Goal: Information Seeking & Learning: Learn about a topic

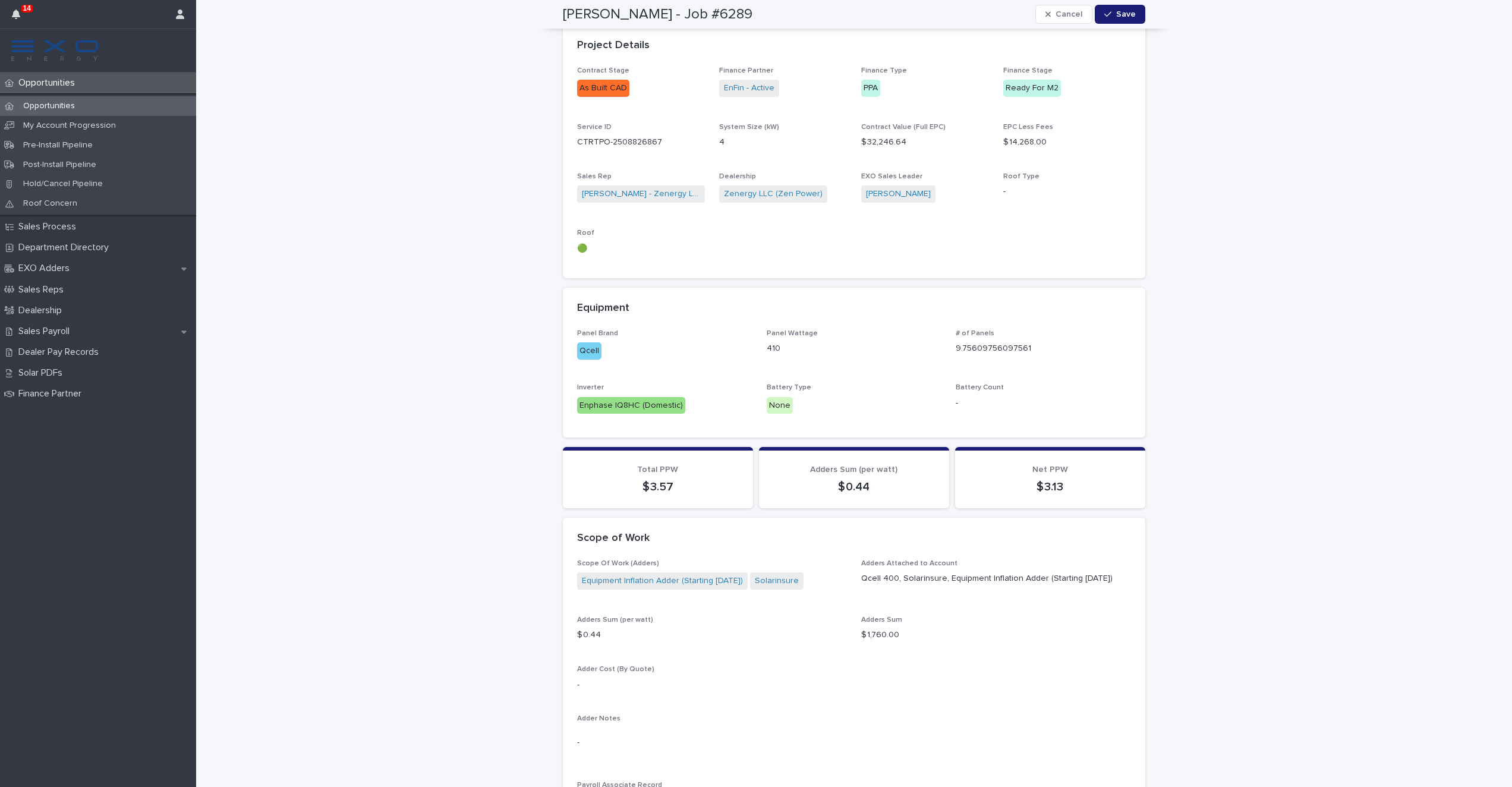
scroll to position [591, 0]
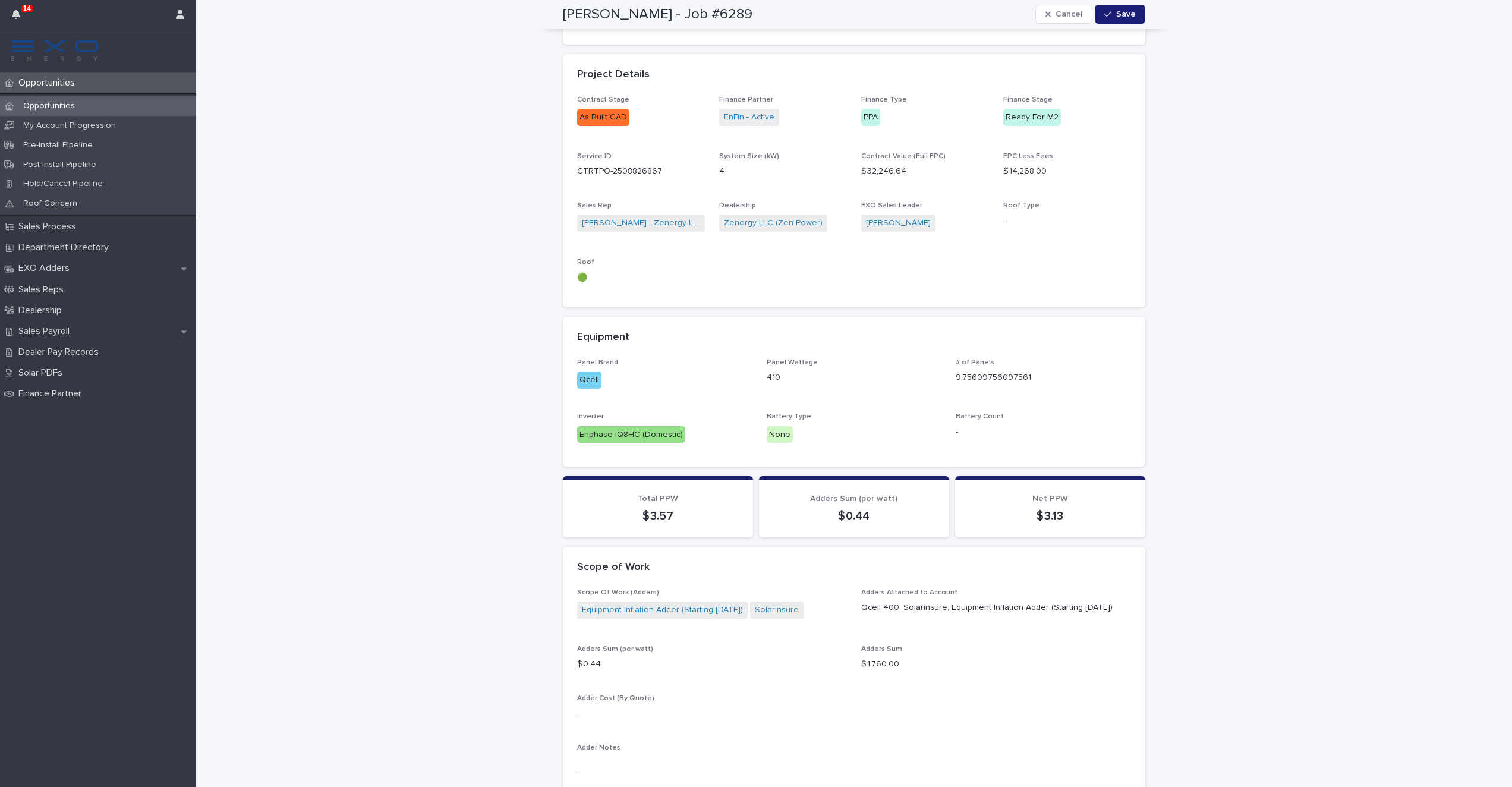
click at [81, 101] on div "Opportunities" at bounding box center [98, 106] width 196 height 19
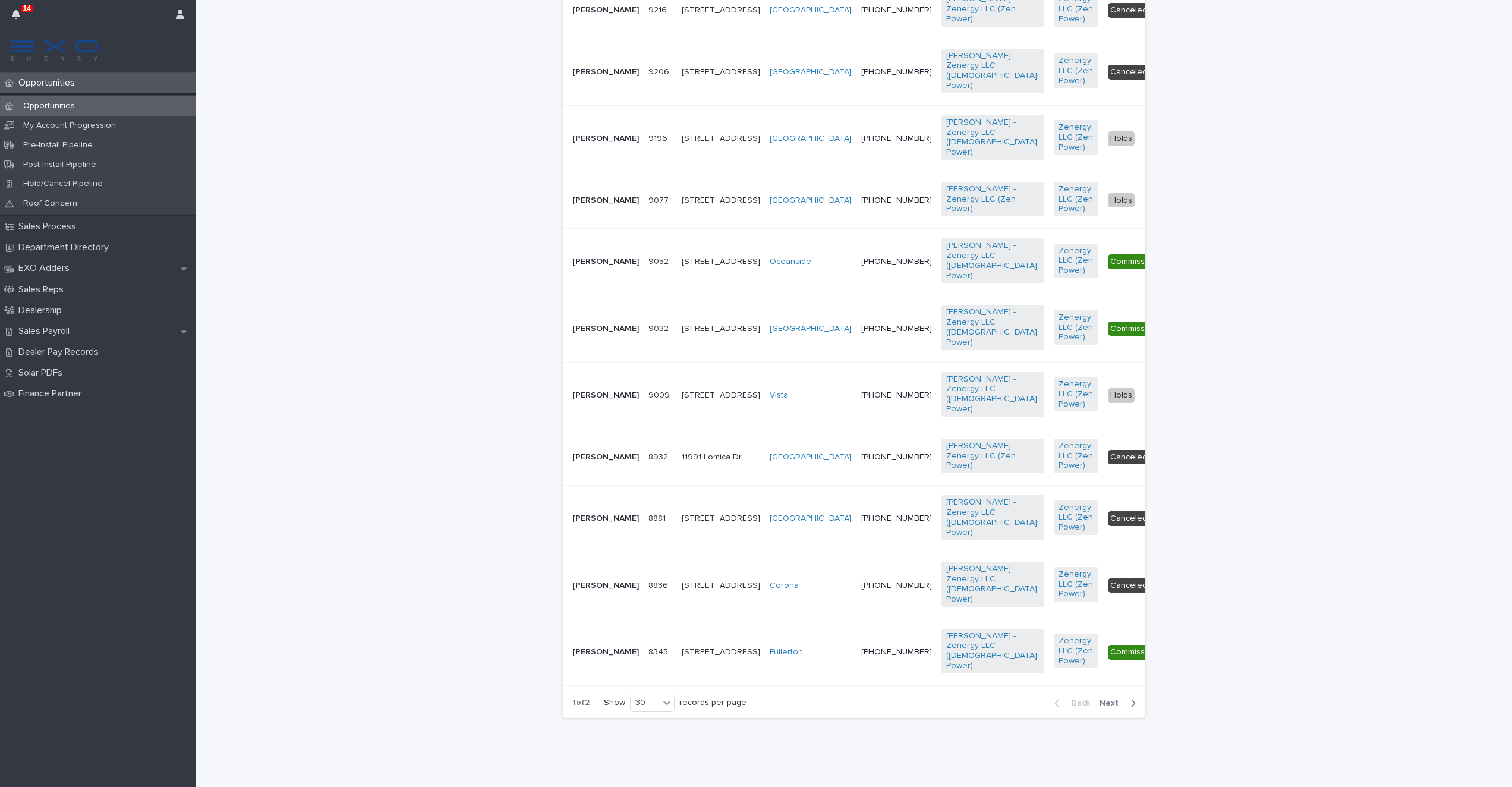
scroll to position [2119, 0]
click at [1111, 705] on span "Next" at bounding box center [1112, 703] width 26 height 9
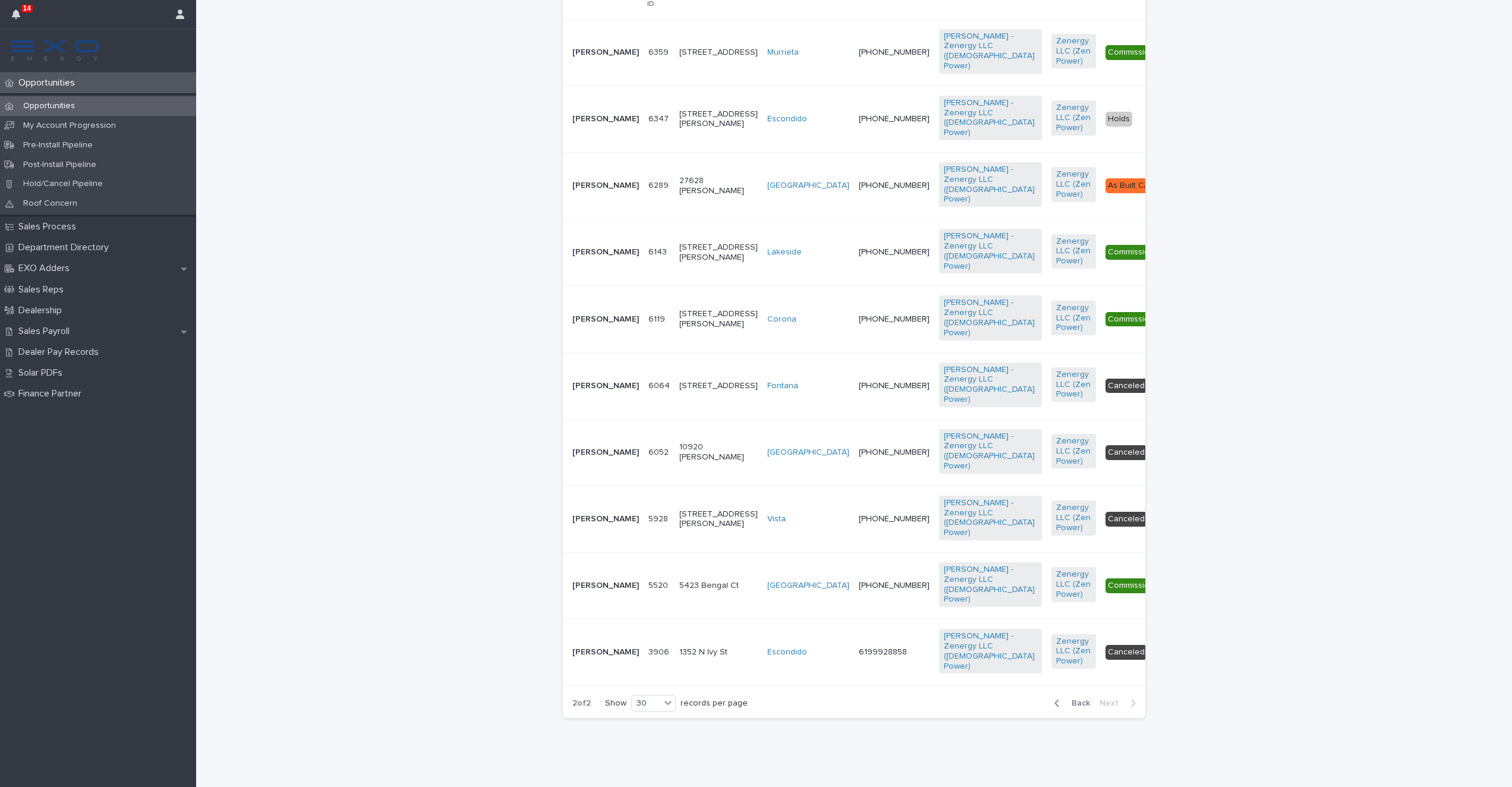
scroll to position [443, 0]
click at [596, 152] on td "[PERSON_NAME]" at bounding box center [603, 186] width 81 height 66
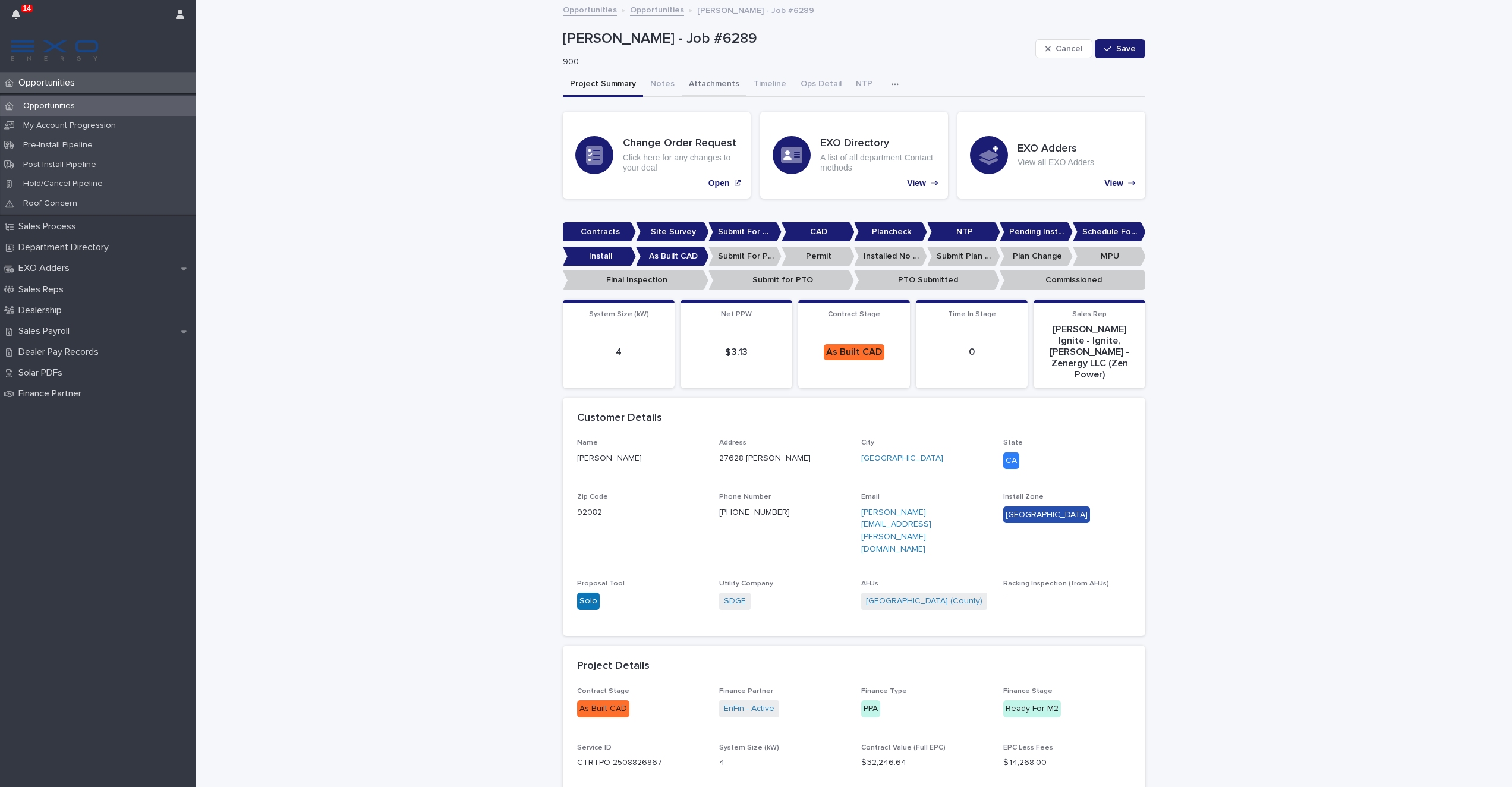
click at [697, 80] on button "Attachments" at bounding box center [714, 85] width 65 height 25
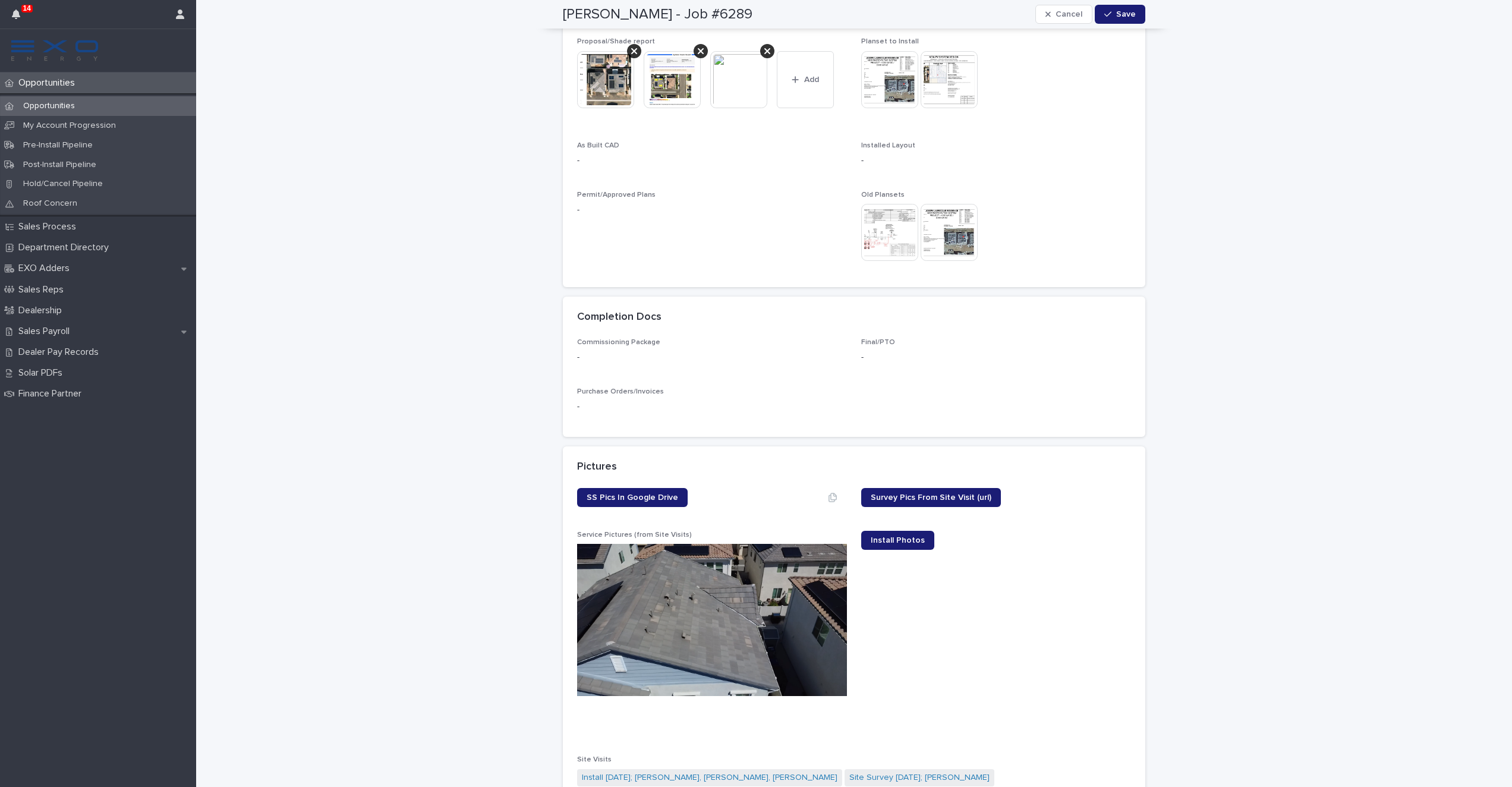
scroll to position [642, 0]
click at [895, 536] on span "Install Photos" at bounding box center [897, 540] width 54 height 9
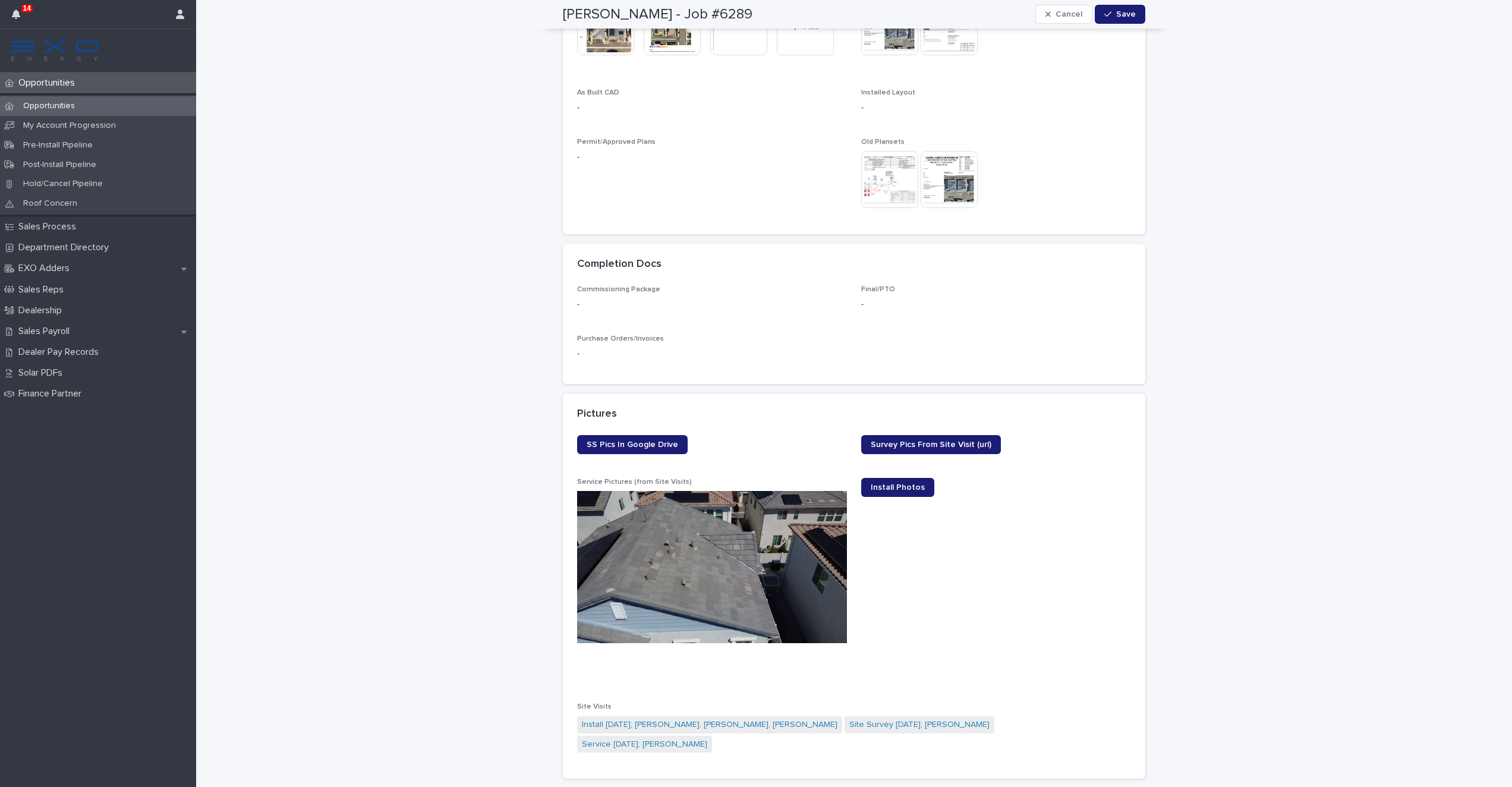
scroll to position [724, 0]
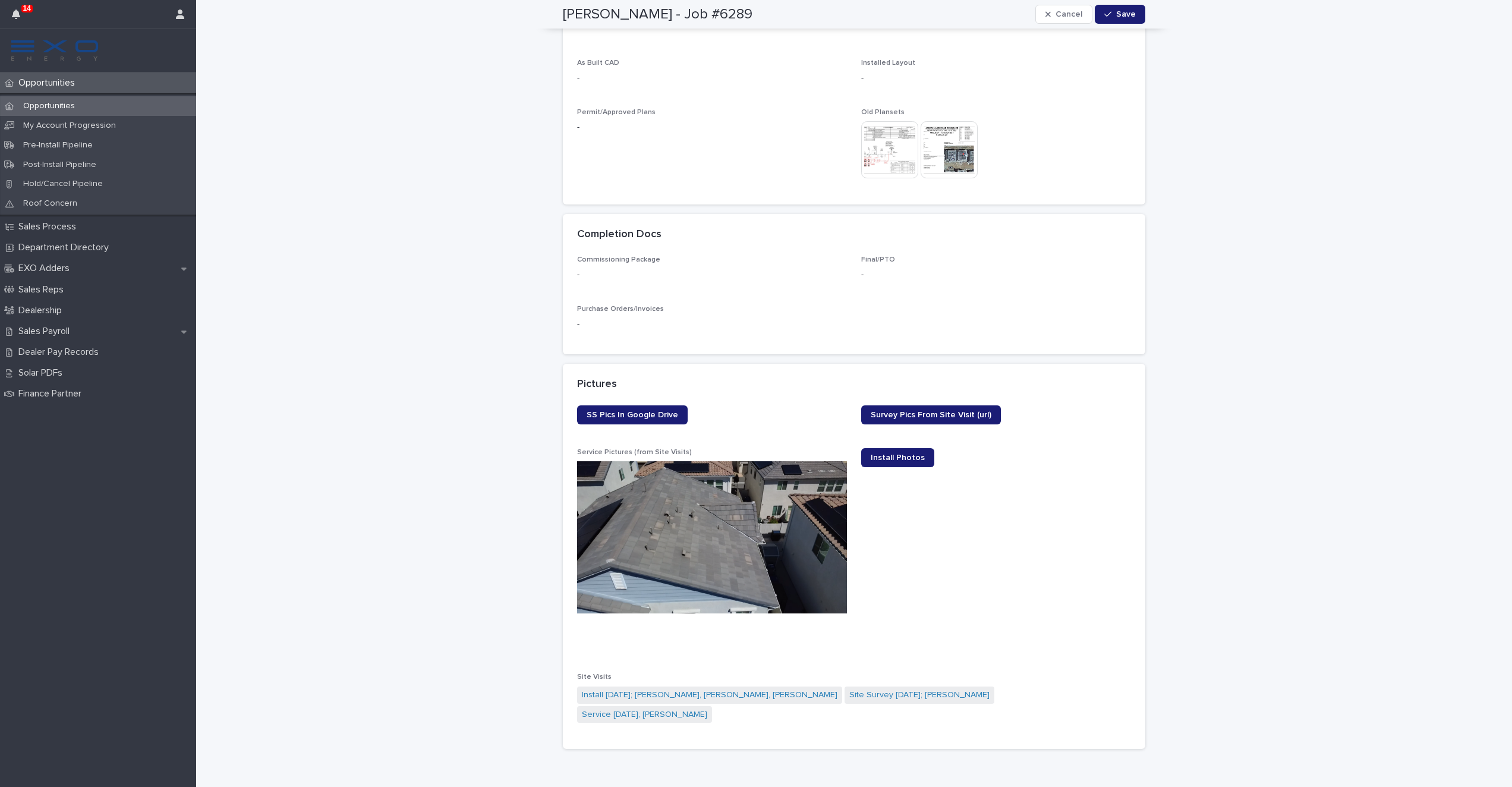
click at [79, 99] on div "Opportunities" at bounding box center [98, 106] width 196 height 19
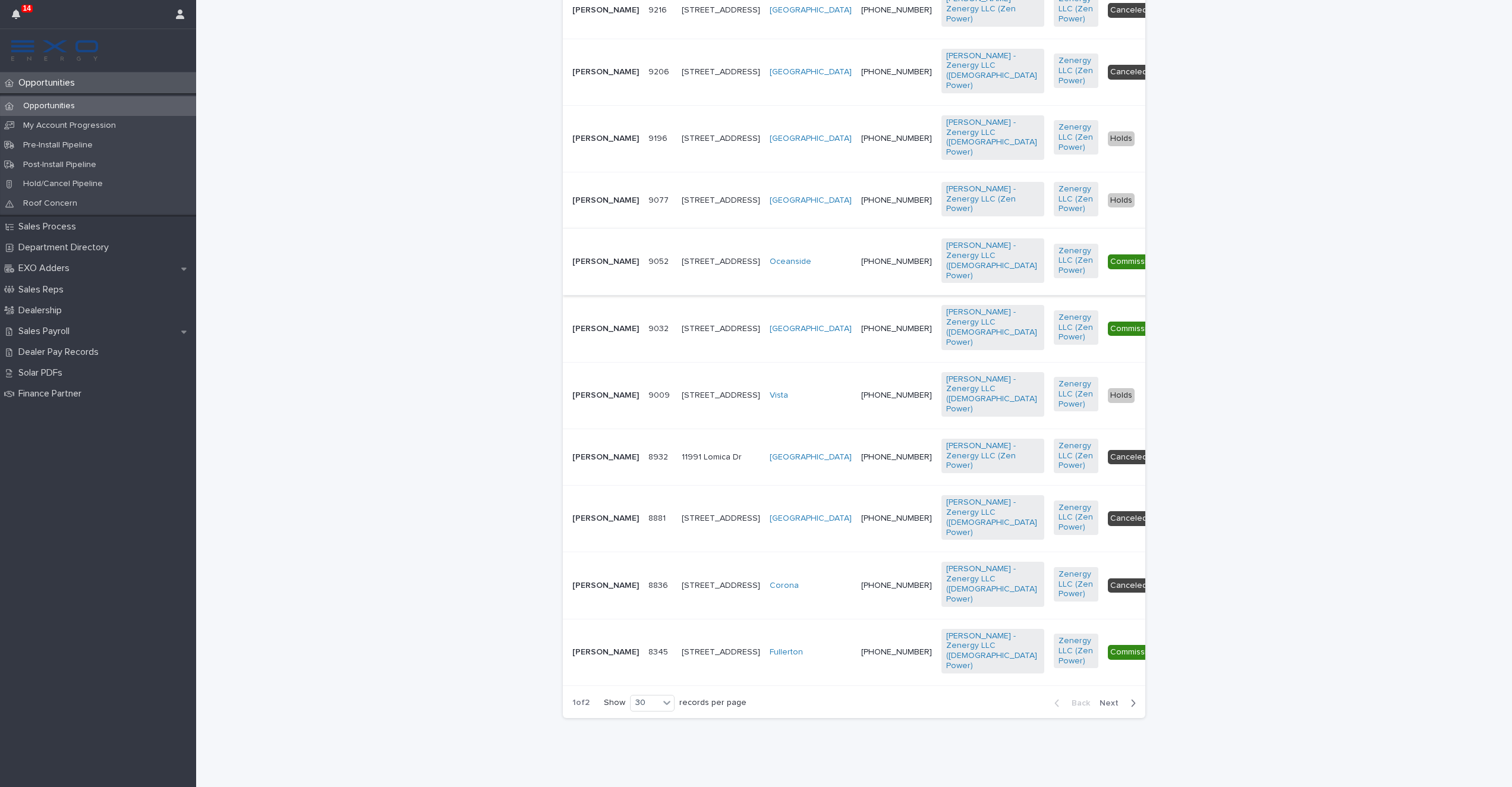
scroll to position [2119, 0]
click at [1102, 701] on span "Next" at bounding box center [1112, 703] width 26 height 9
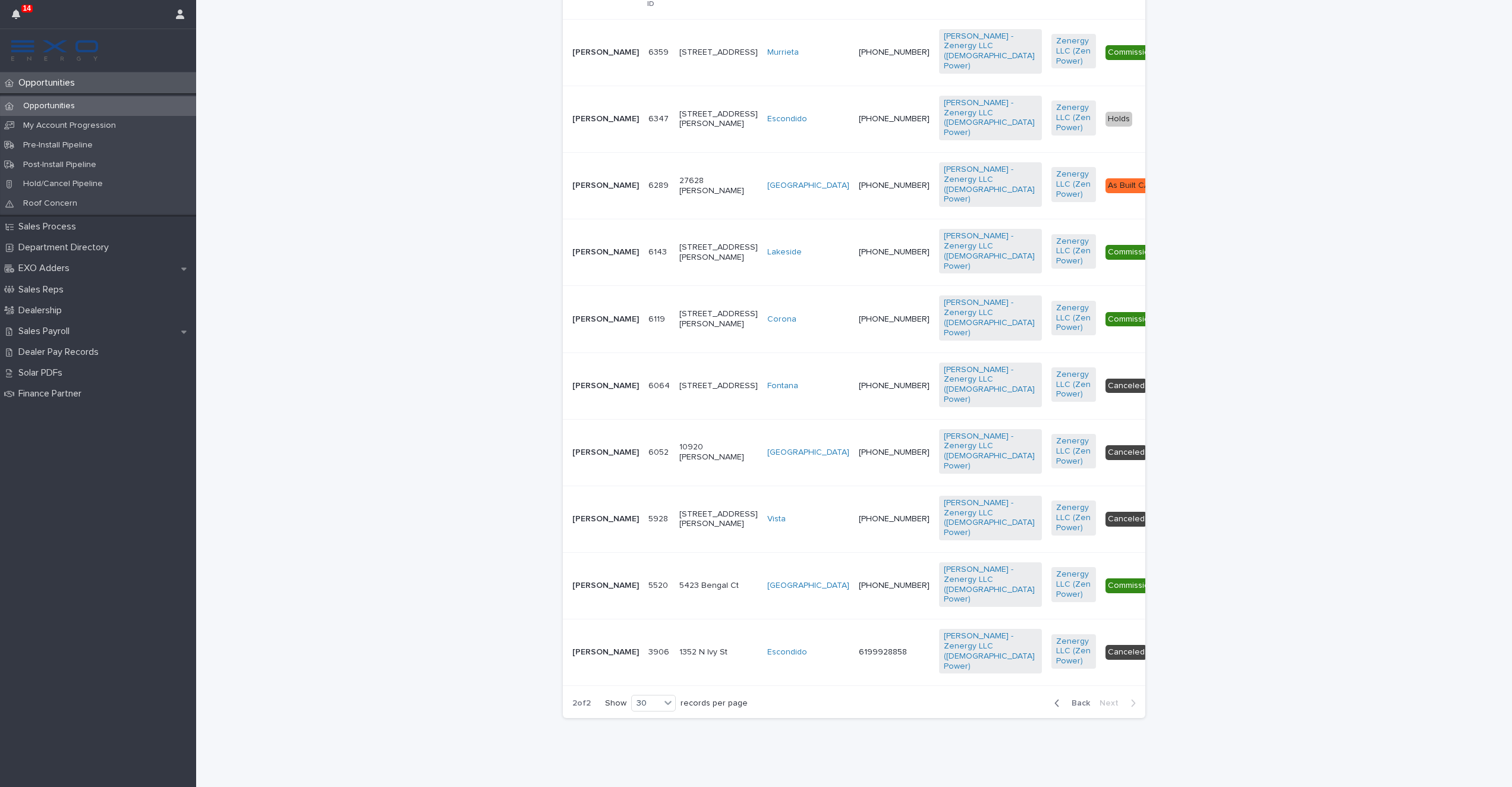
scroll to position [443, 0]
click at [602, 448] on p "[PERSON_NAME]" at bounding box center [605, 452] width 66 height 10
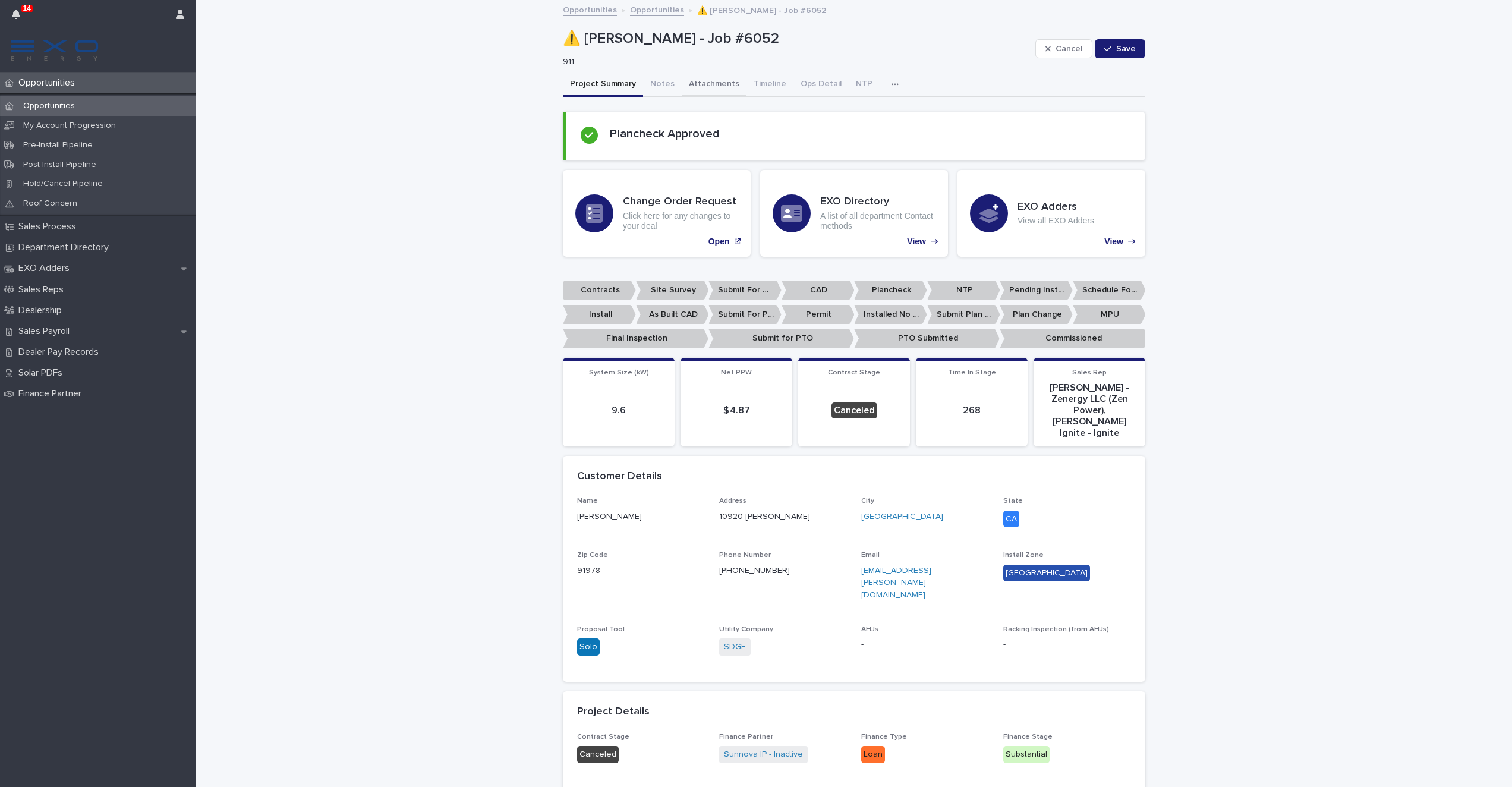
click at [714, 83] on button "Attachments" at bounding box center [714, 85] width 65 height 25
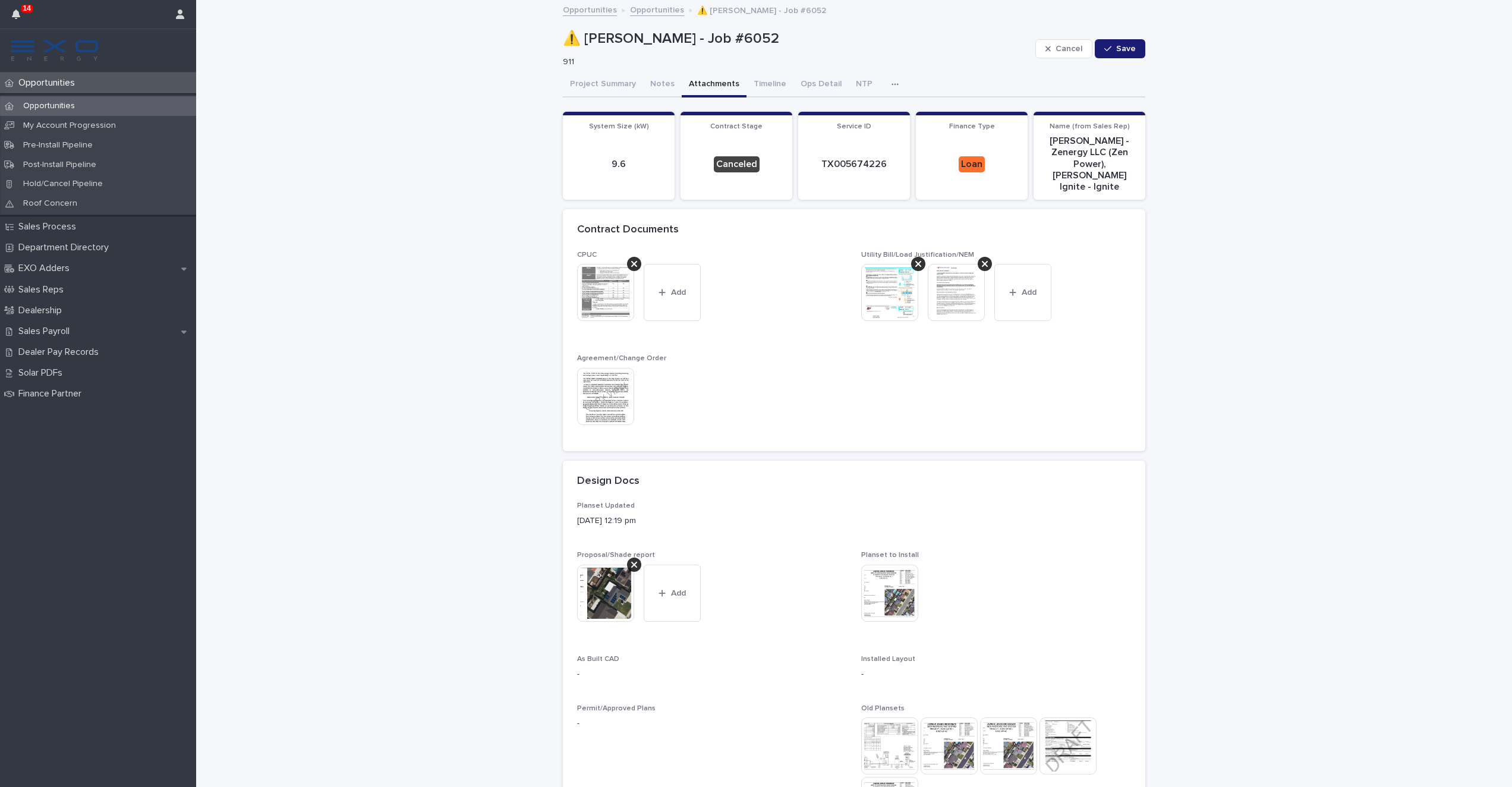
click at [885, 565] on img at bounding box center [890, 593] width 57 height 57
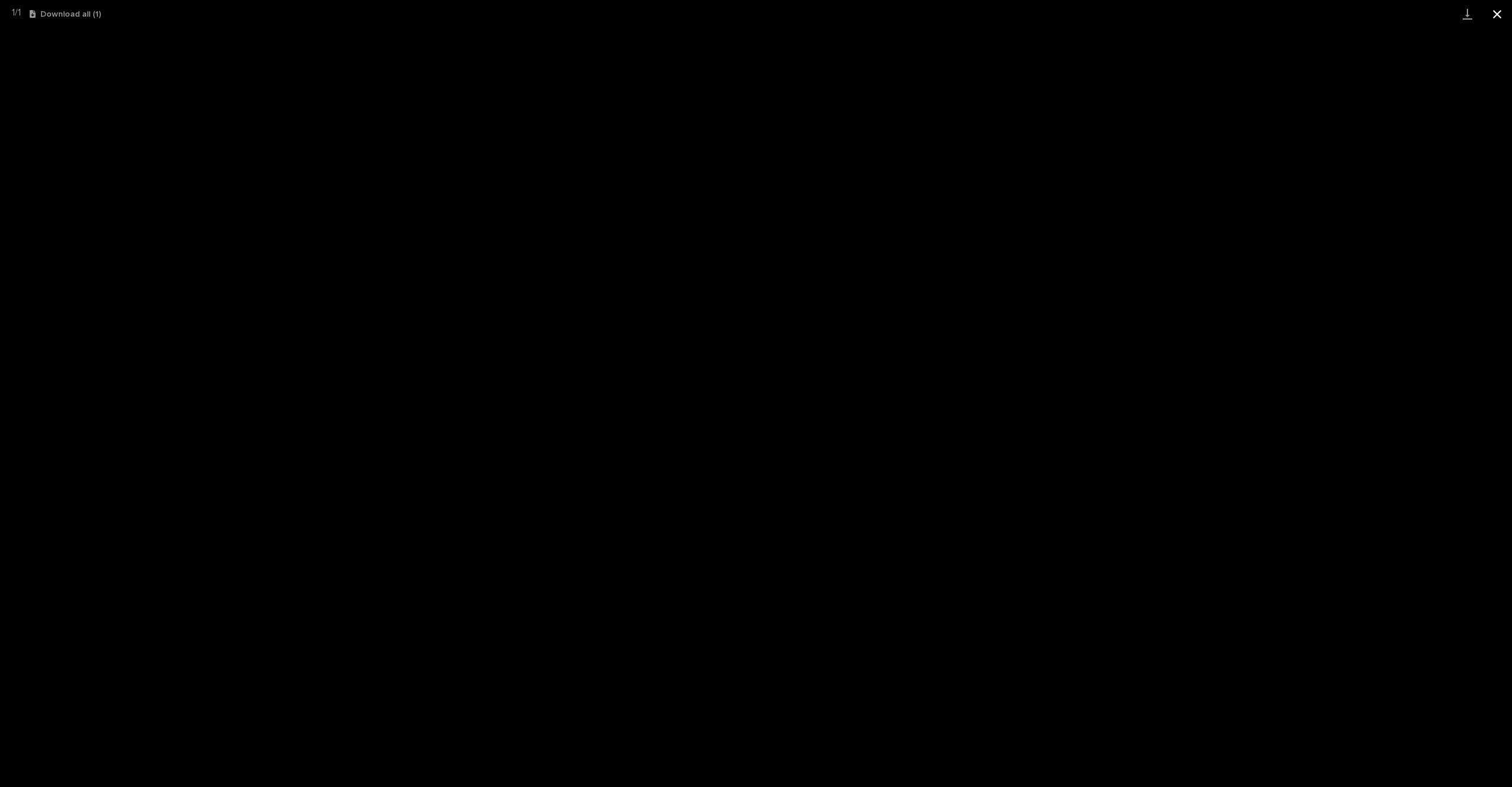
click at [1502, 15] on button "Close gallery" at bounding box center [1497, 14] width 29 height 28
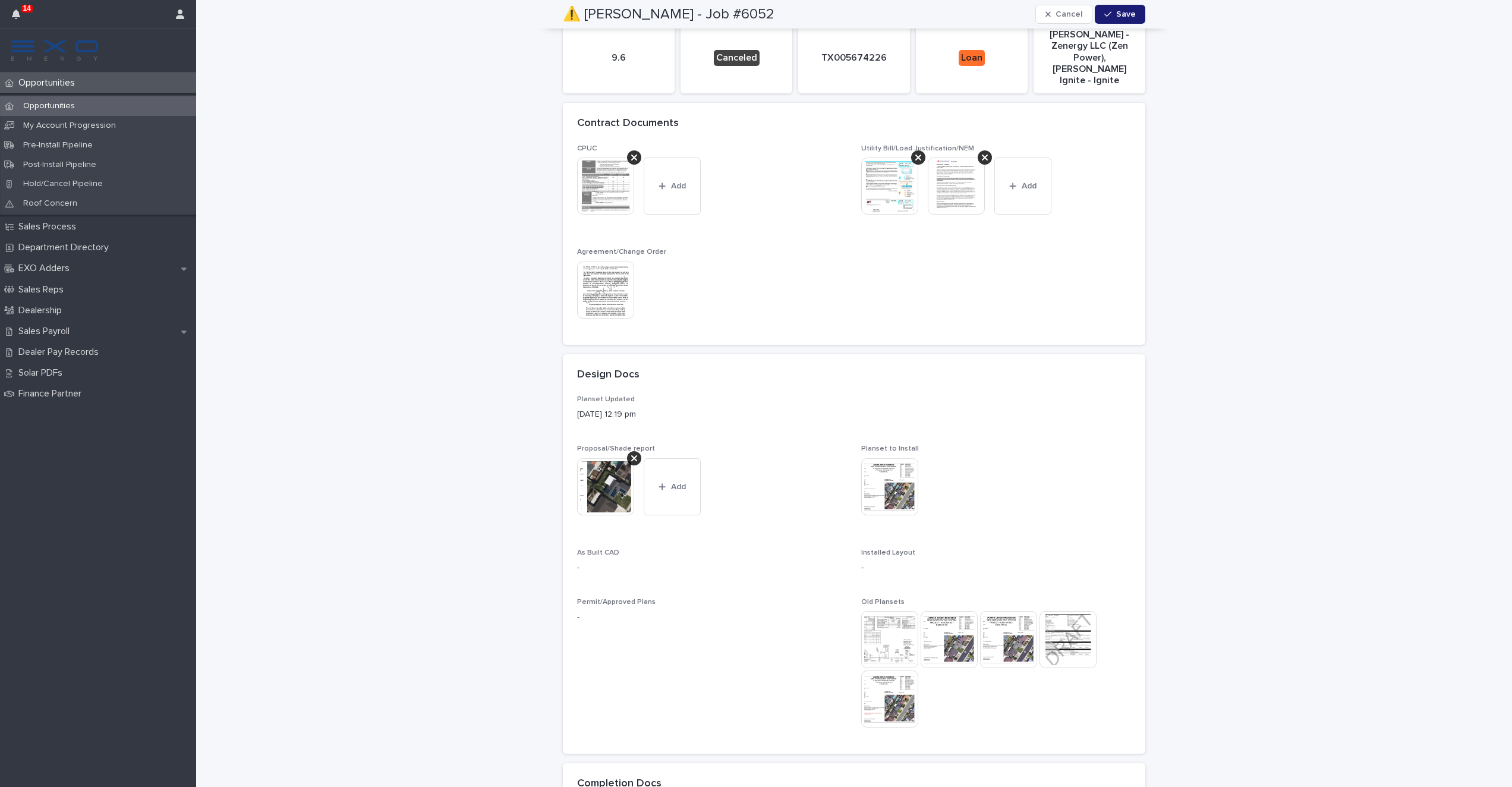
scroll to position [77, 0]
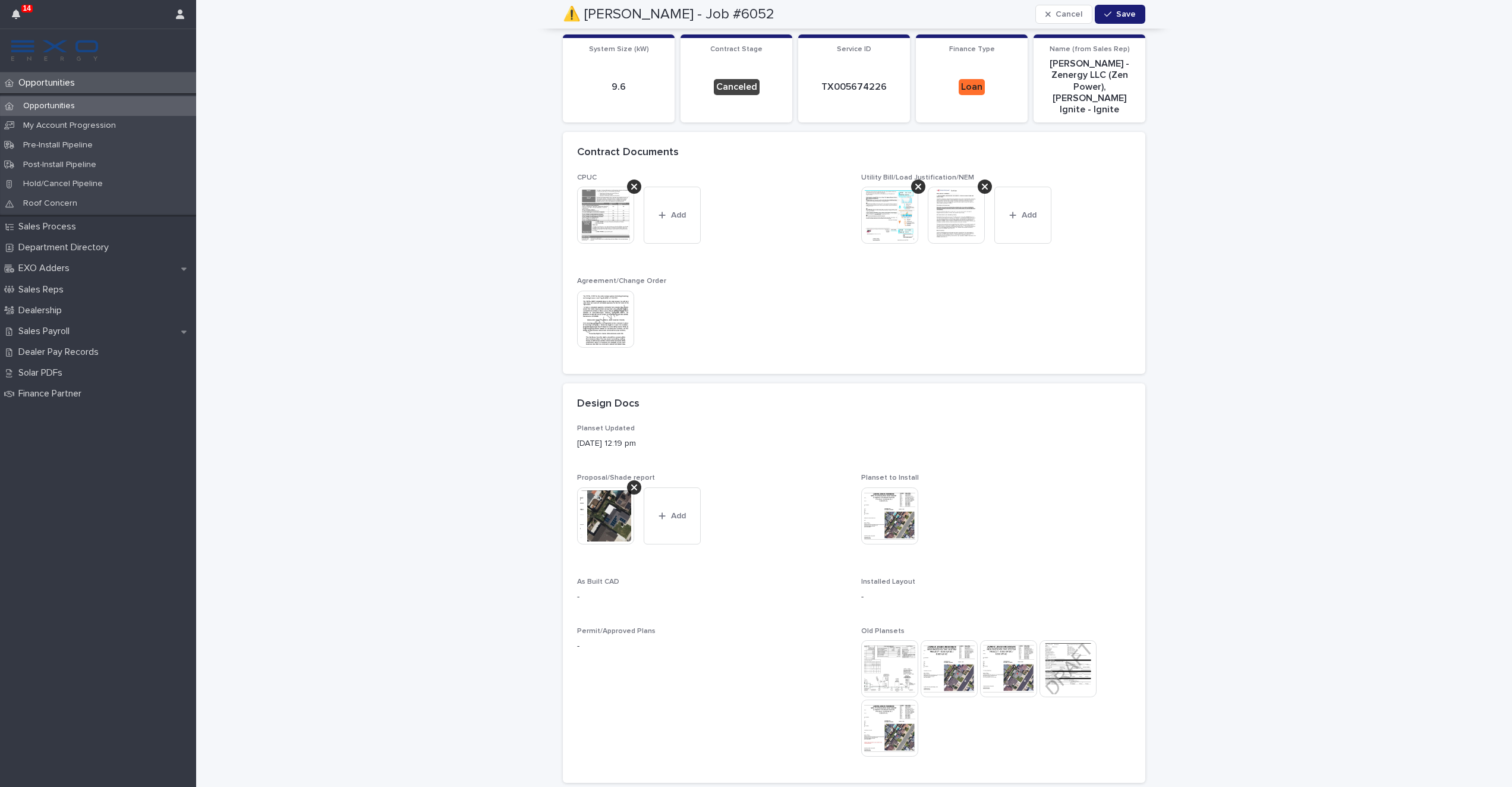
click at [600, 198] on img at bounding box center [605, 215] width 57 height 57
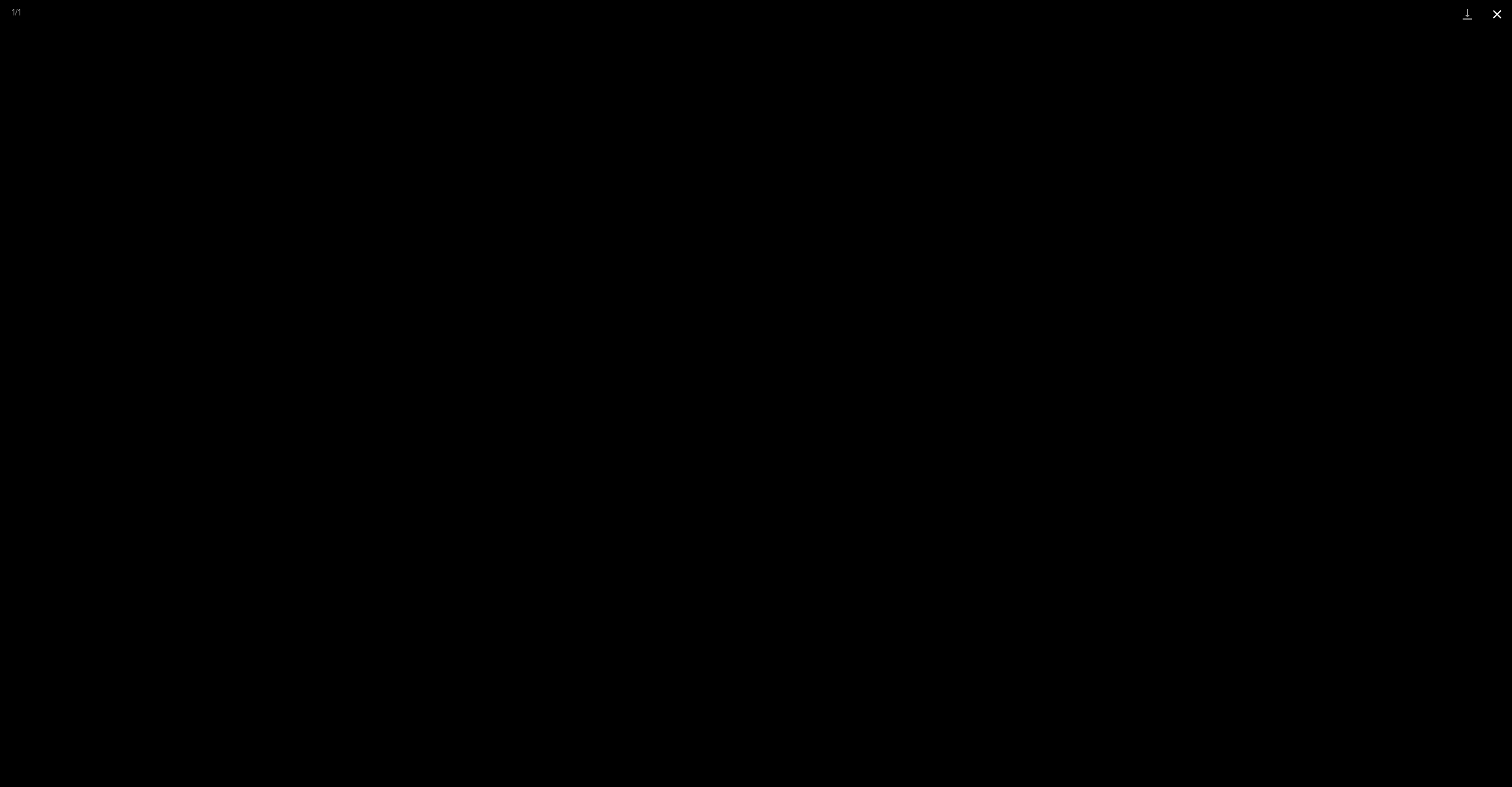
click at [1502, 14] on button "Close gallery" at bounding box center [1497, 14] width 29 height 28
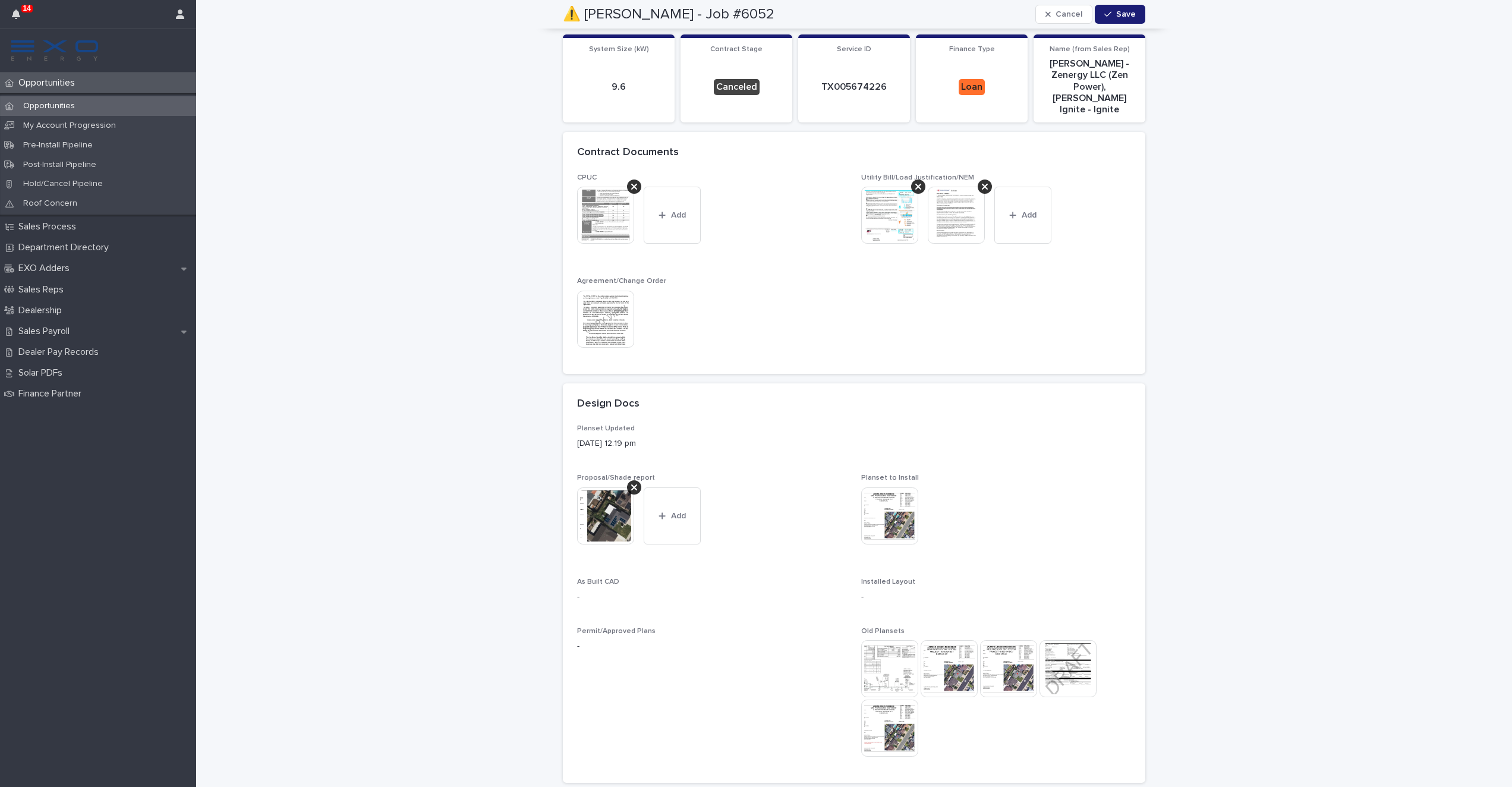
click at [598, 299] on img at bounding box center [605, 319] width 57 height 57
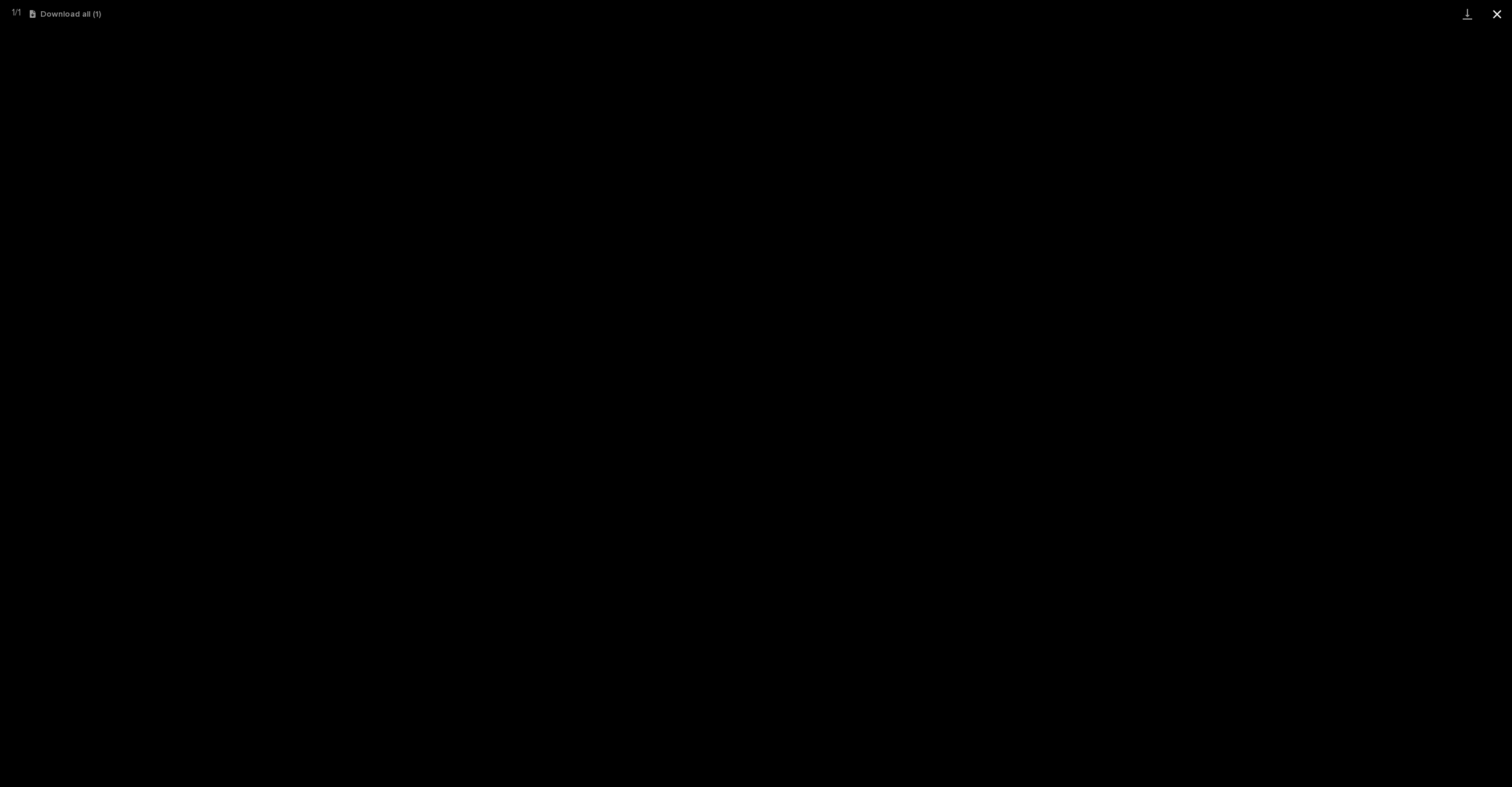
click at [1504, 19] on button "Close gallery" at bounding box center [1497, 14] width 29 height 28
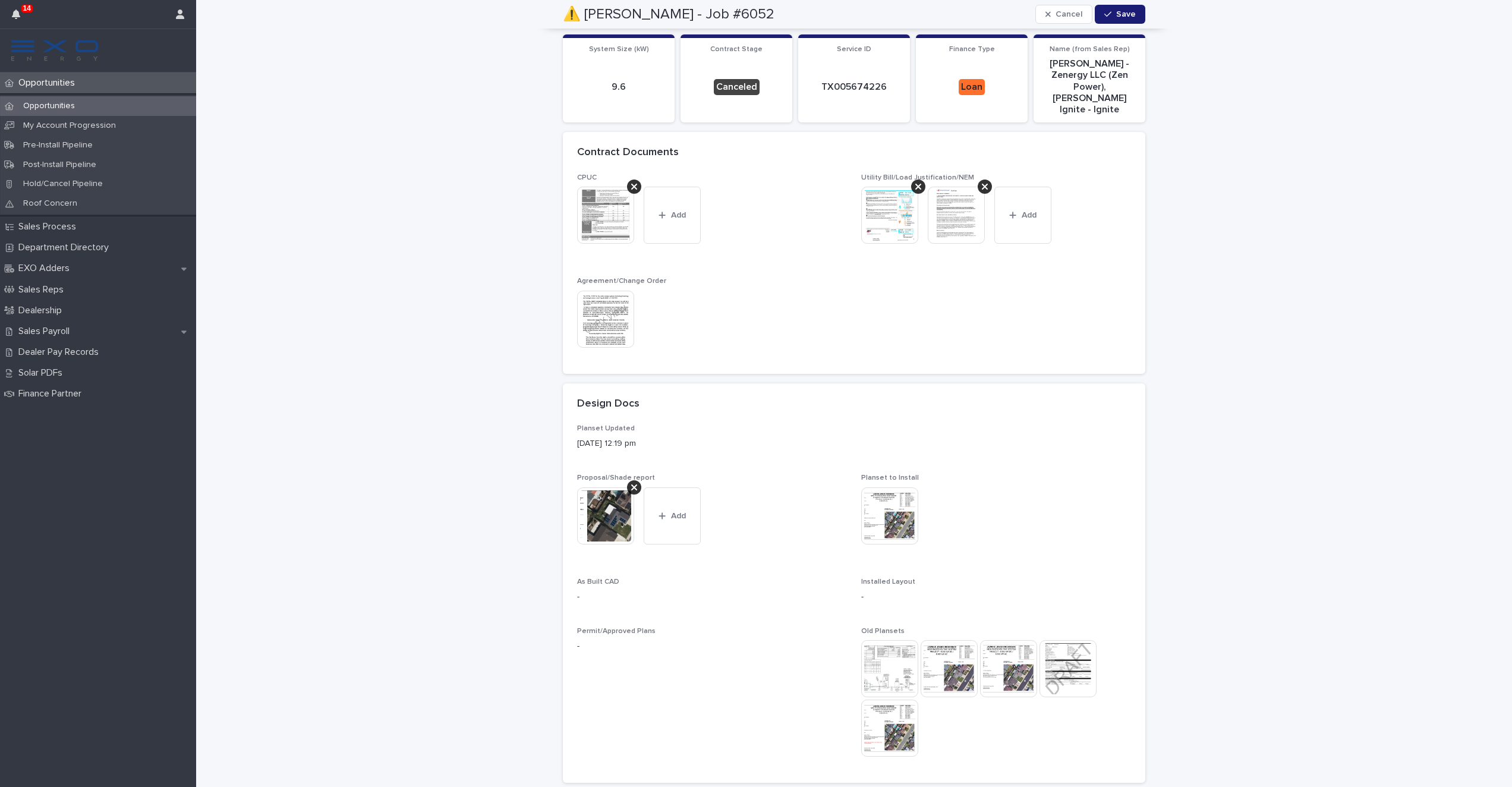
click at [601, 302] on img at bounding box center [605, 319] width 57 height 57
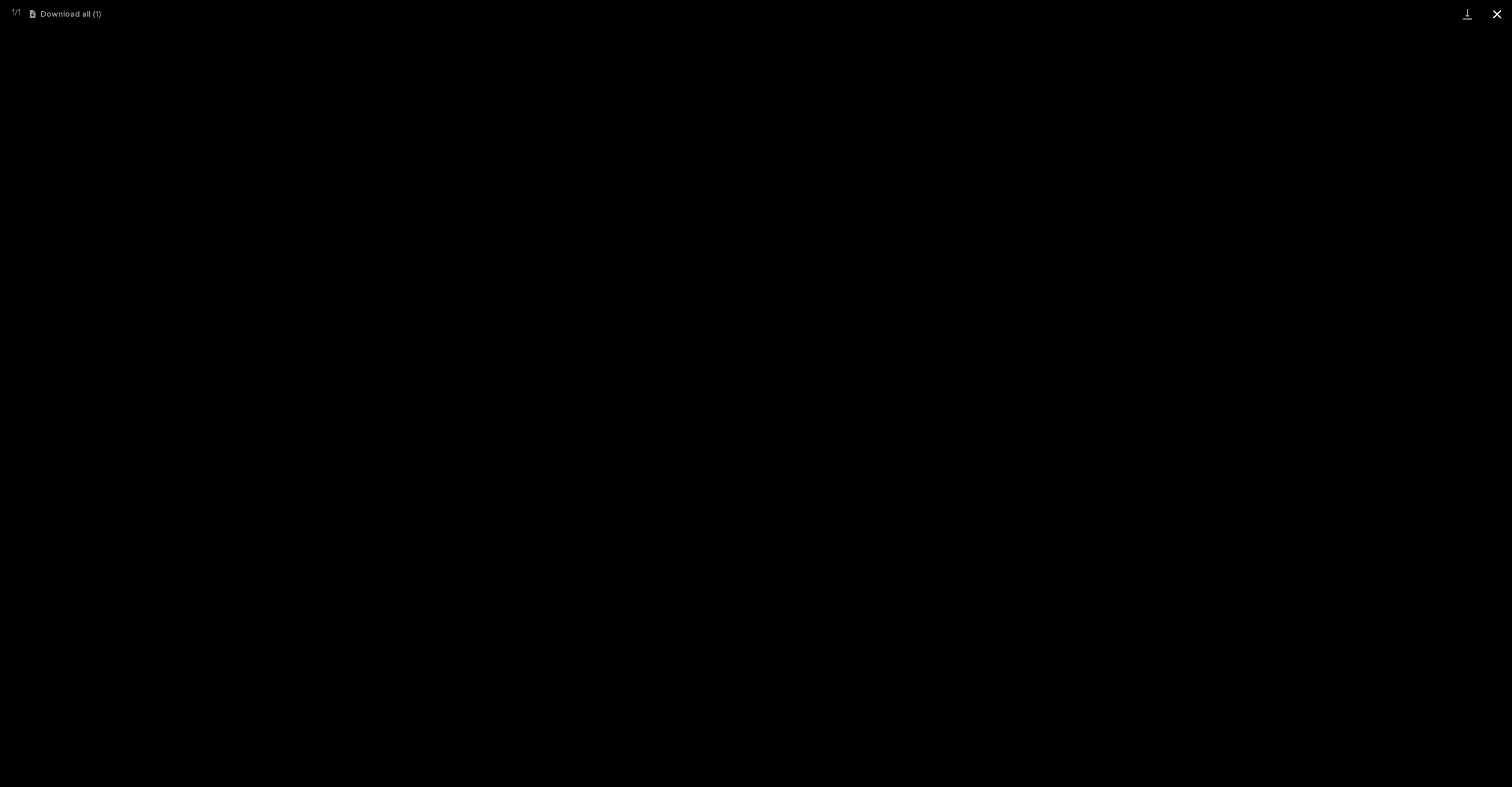
click at [1490, 14] on button "Close gallery" at bounding box center [1497, 14] width 29 height 28
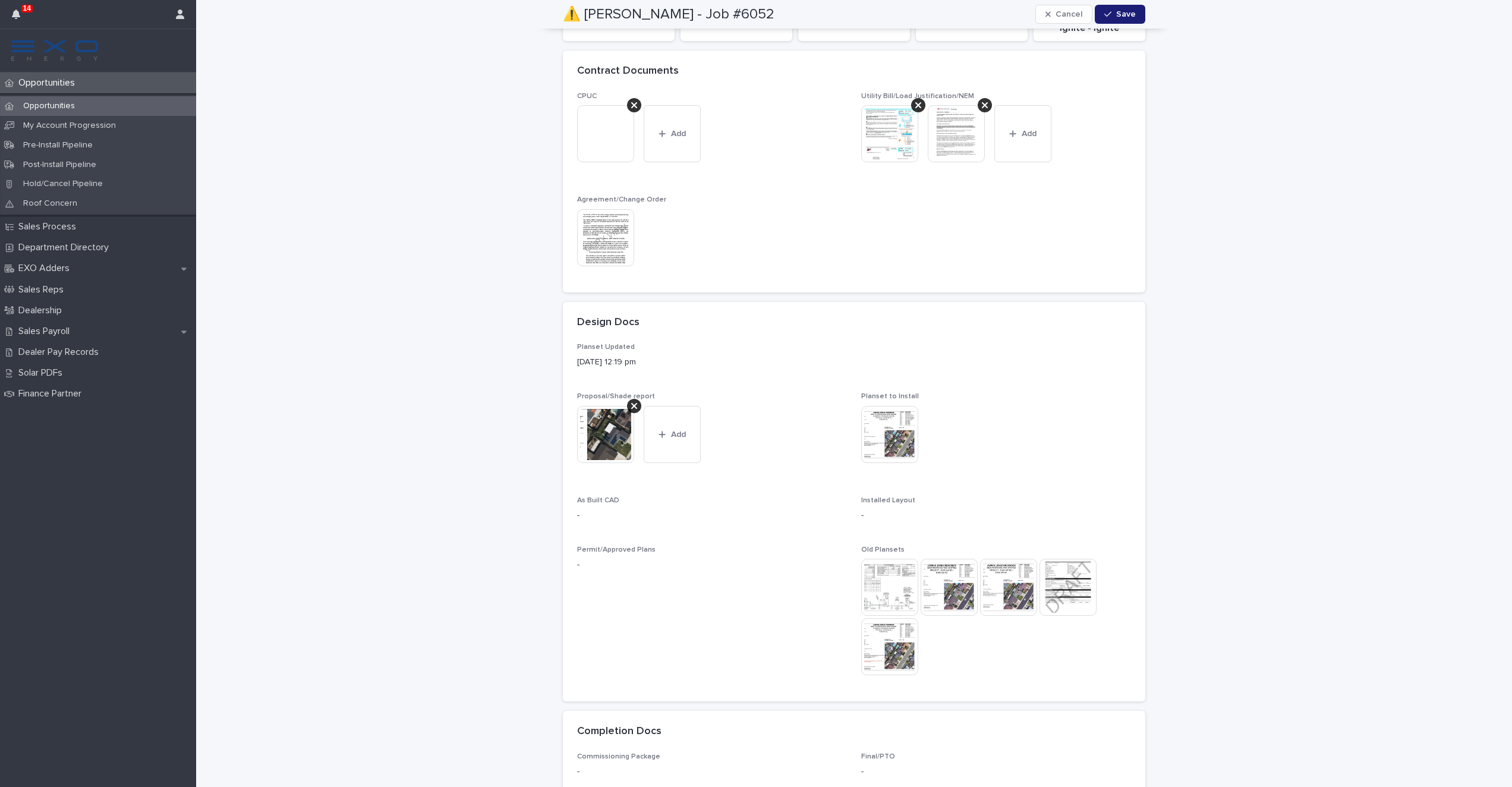
scroll to position [0, 0]
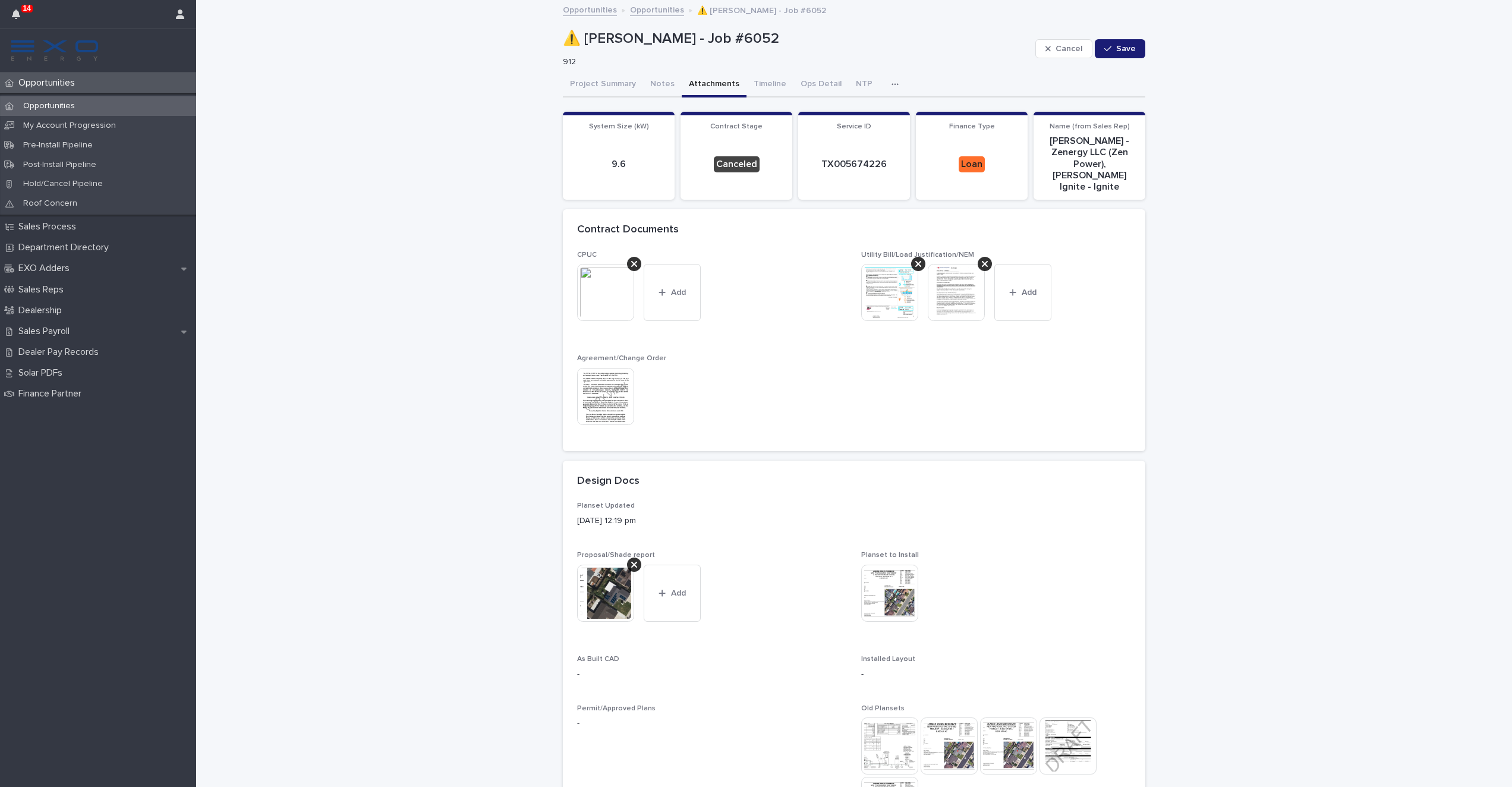
click at [603, 569] on img at bounding box center [605, 593] width 57 height 57
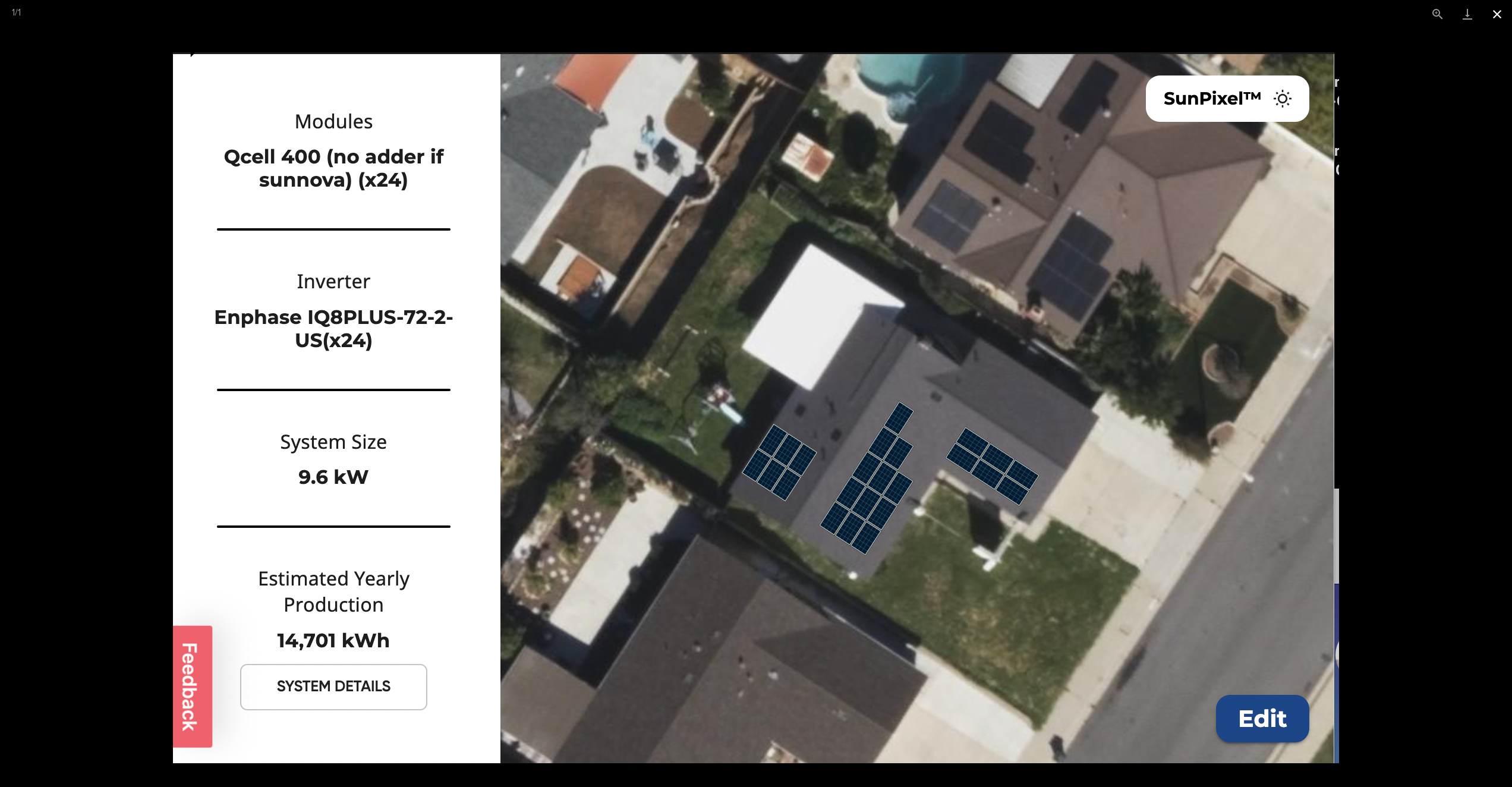
click at [1494, 17] on button "Close gallery" at bounding box center [1497, 14] width 29 height 28
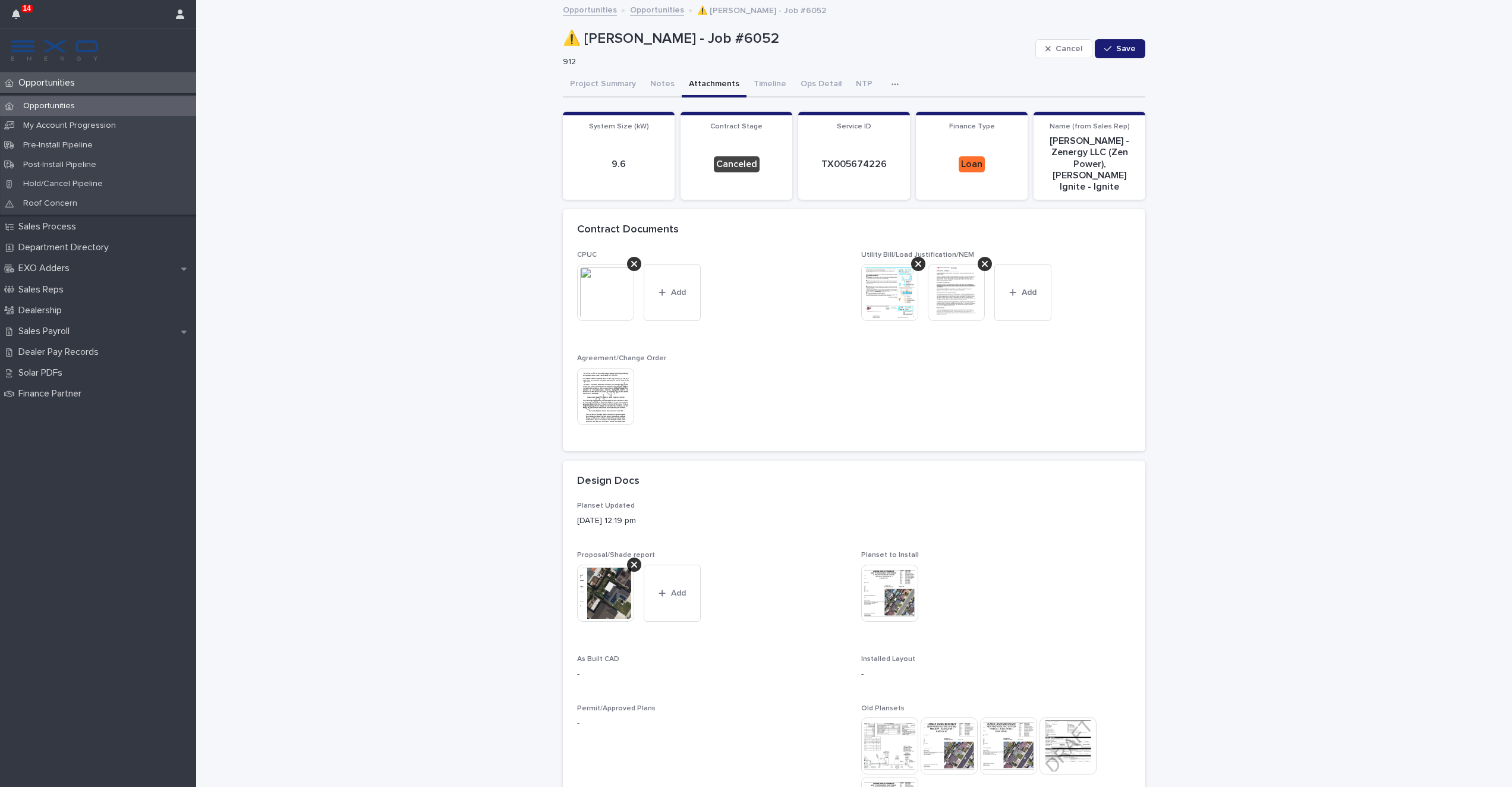
click at [894, 292] on img at bounding box center [890, 292] width 57 height 57
